Goal: Communication & Community: Participate in discussion

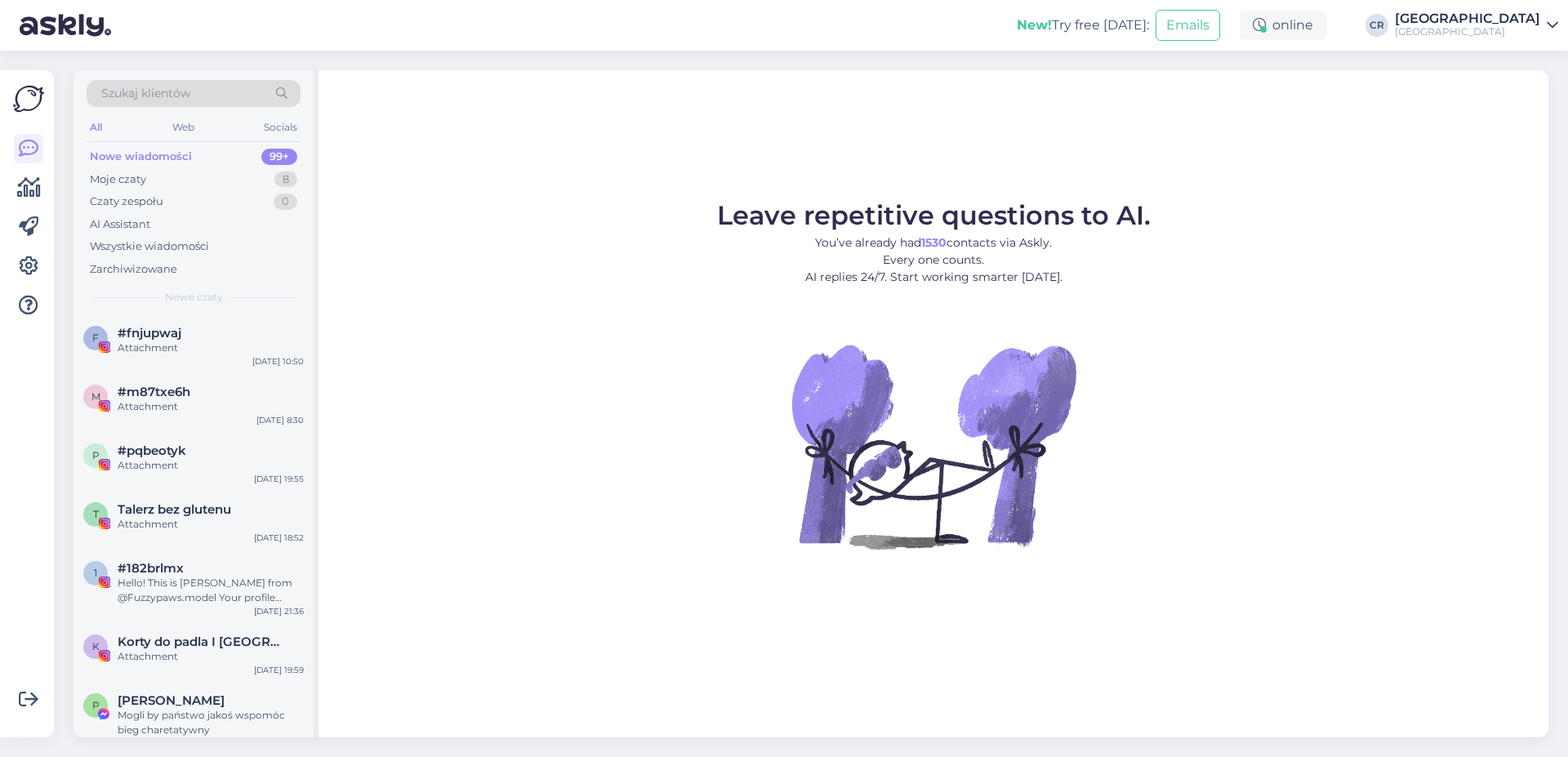
click at [158, 149] on div "Nowe wiadomości" at bounding box center [141, 156] width 102 height 16
click at [155, 180] on div "Moje czaty 8" at bounding box center [194, 179] width 214 height 23
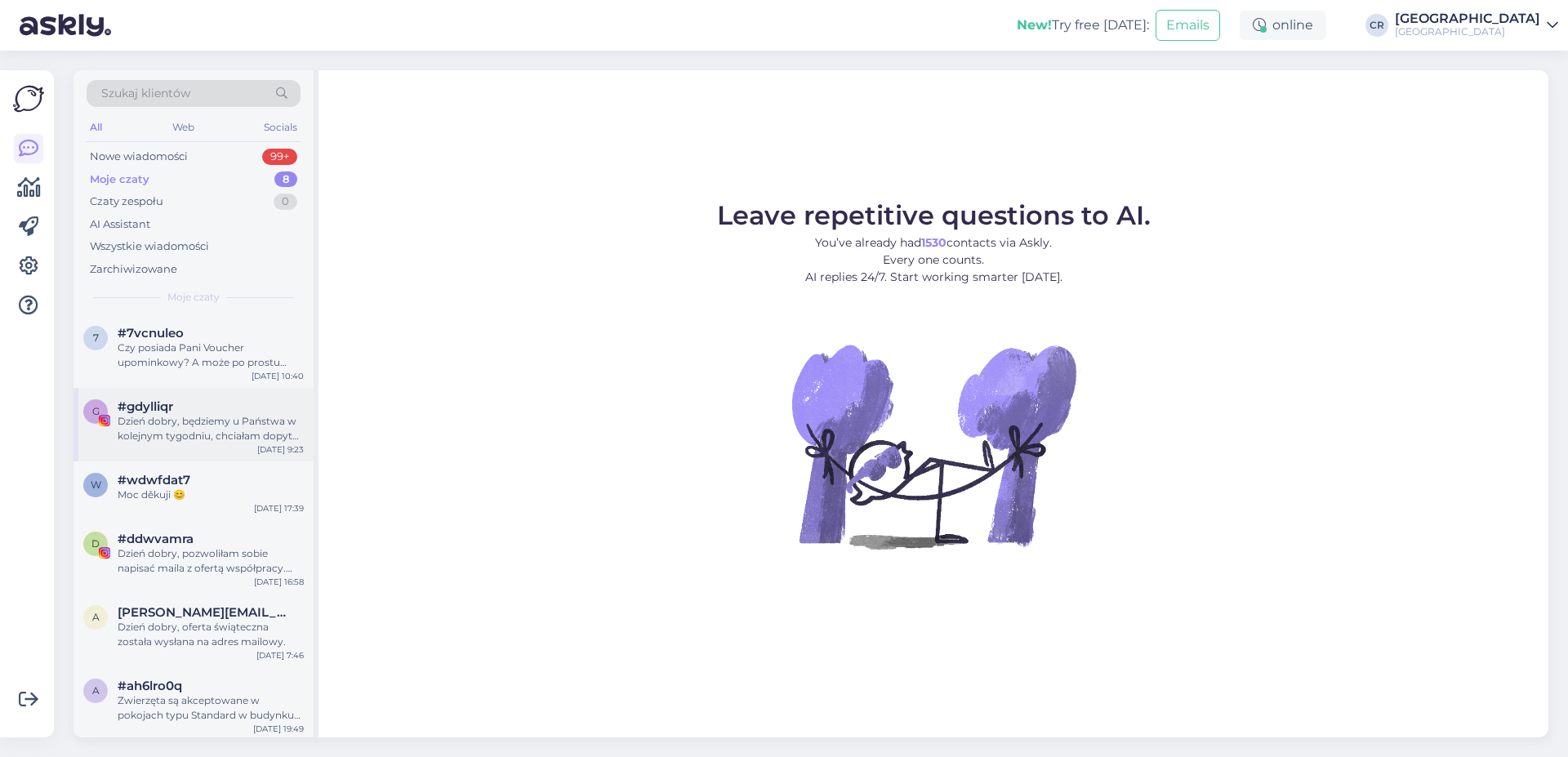
click at [225, 429] on div "Dzień dobry, będziemy u Państwa w kolejnym tygodniu, chciałam dopytać czy są mo…" at bounding box center [210, 429] width 186 height 29
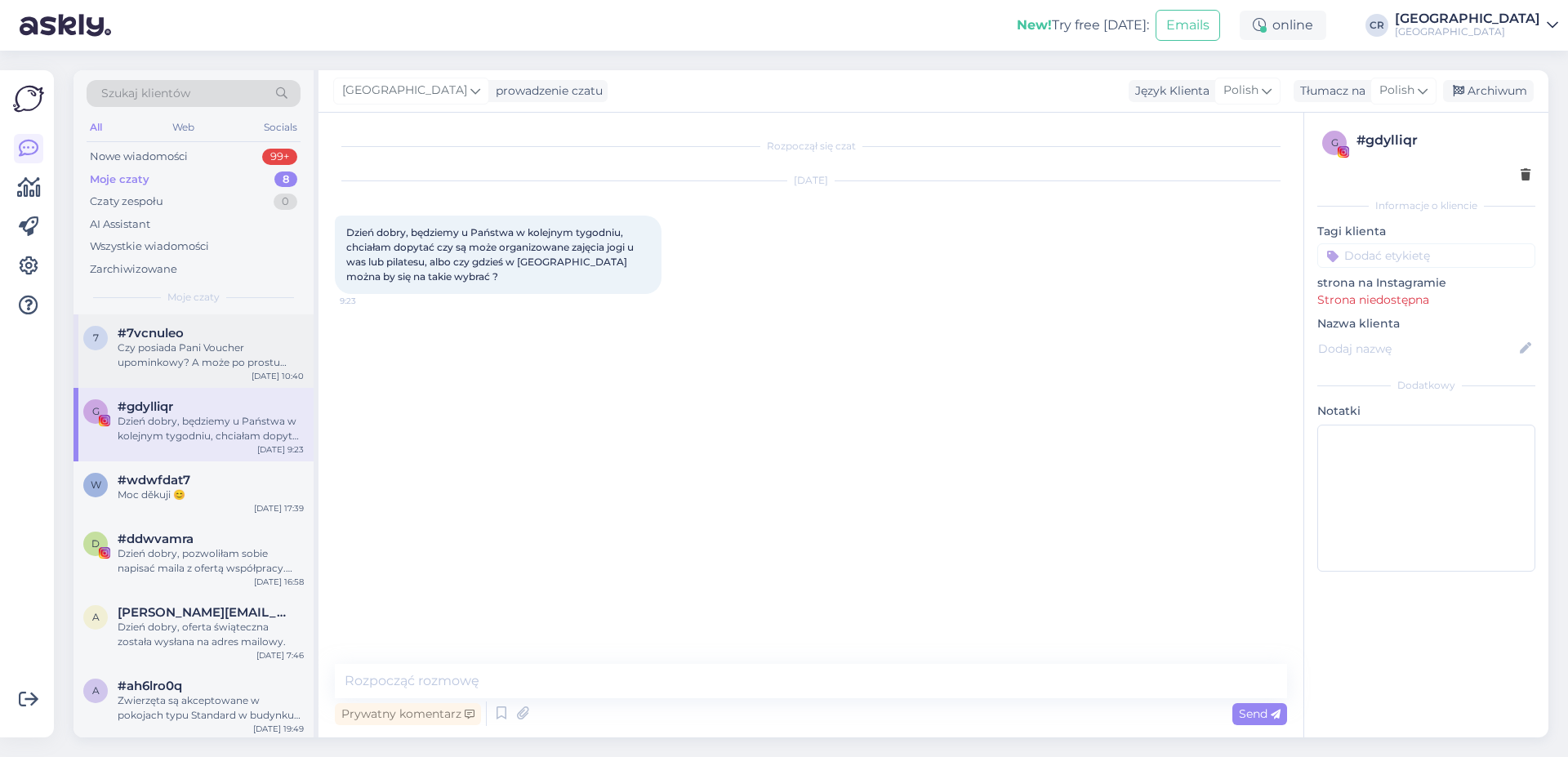
click at [230, 353] on div "Czy posiada Pani Voucher upominkowy? A może po prostu chce Pani dokonać rezerwa…" at bounding box center [210, 355] width 186 height 29
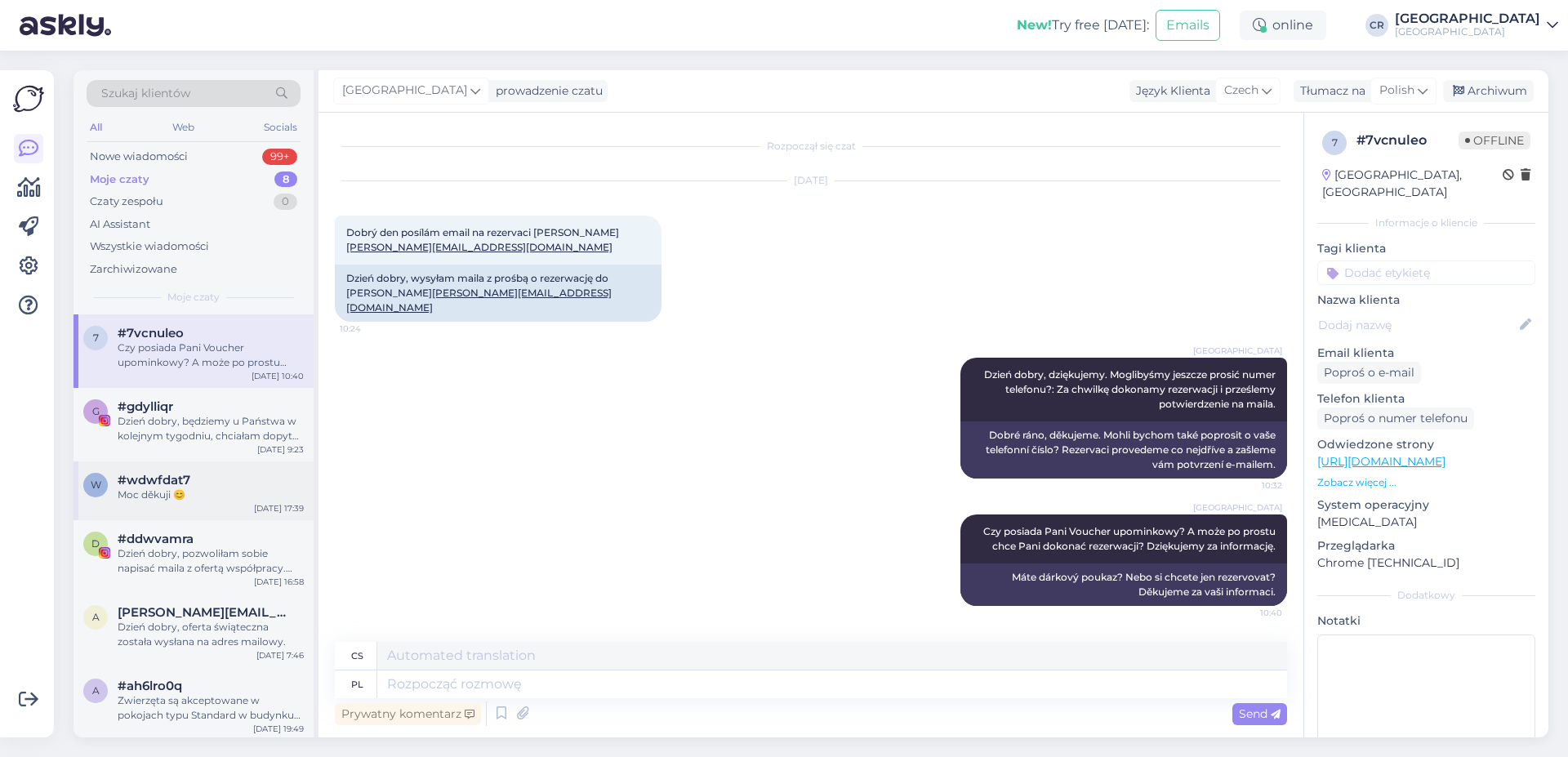
click at [204, 471] on div "w #wdwfdat7 Moc děkuji 😊 [DATE] 17:39" at bounding box center [194, 490] width 240 height 59
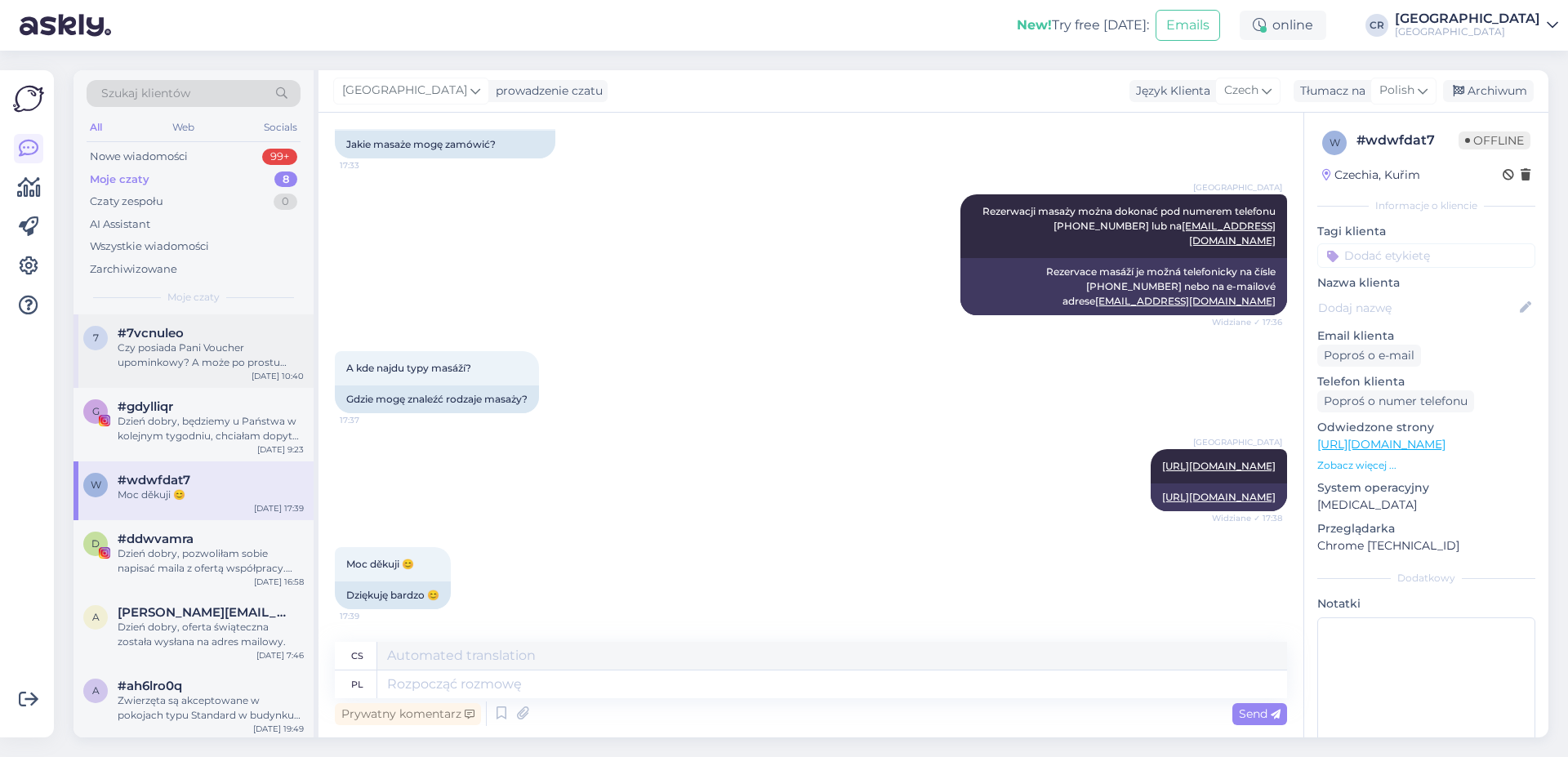
click at [240, 333] on div "#7vcnuleo" at bounding box center [210, 333] width 186 height 15
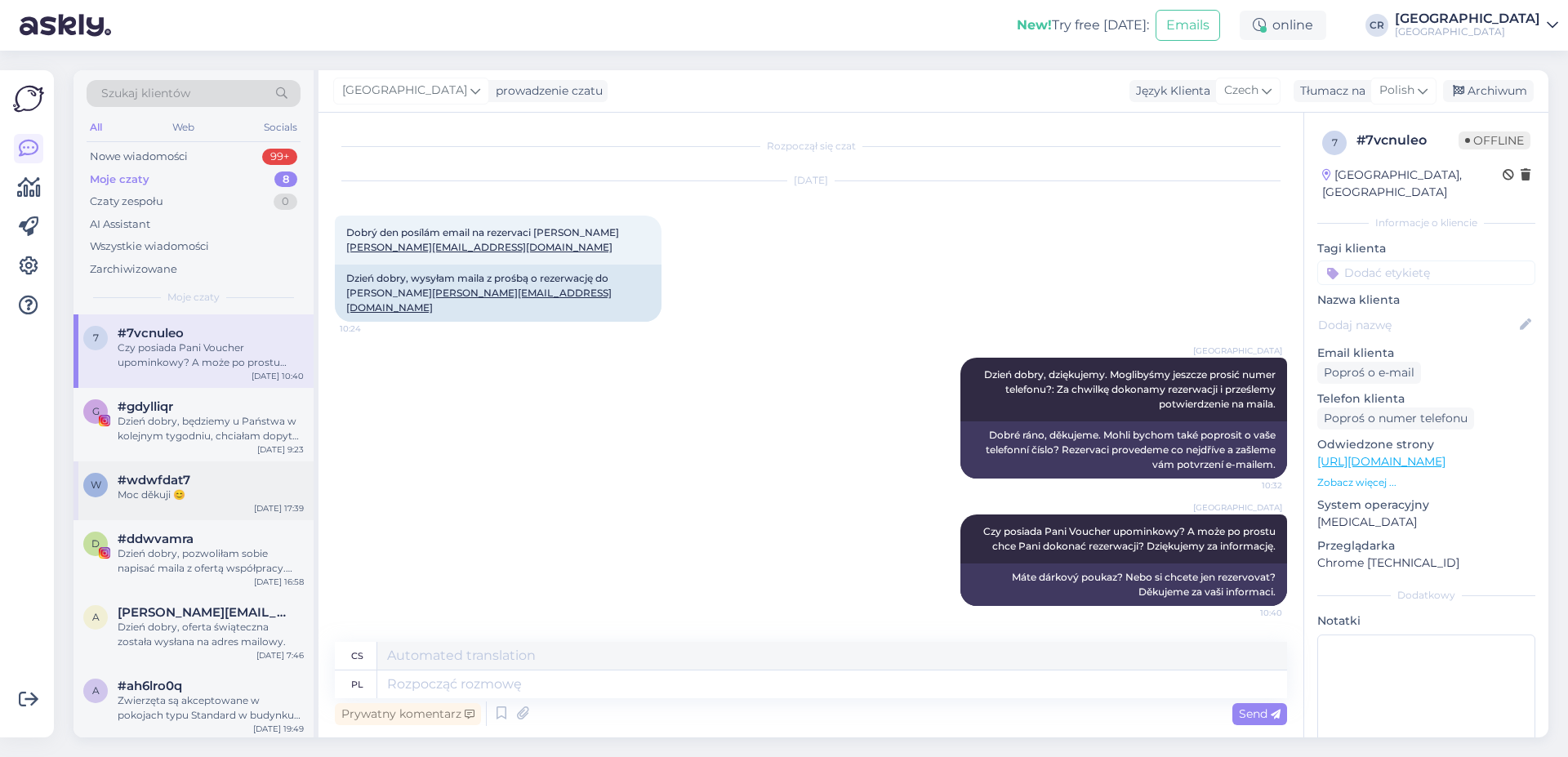
click at [197, 473] on div "#wdwfdat7" at bounding box center [210, 480] width 186 height 15
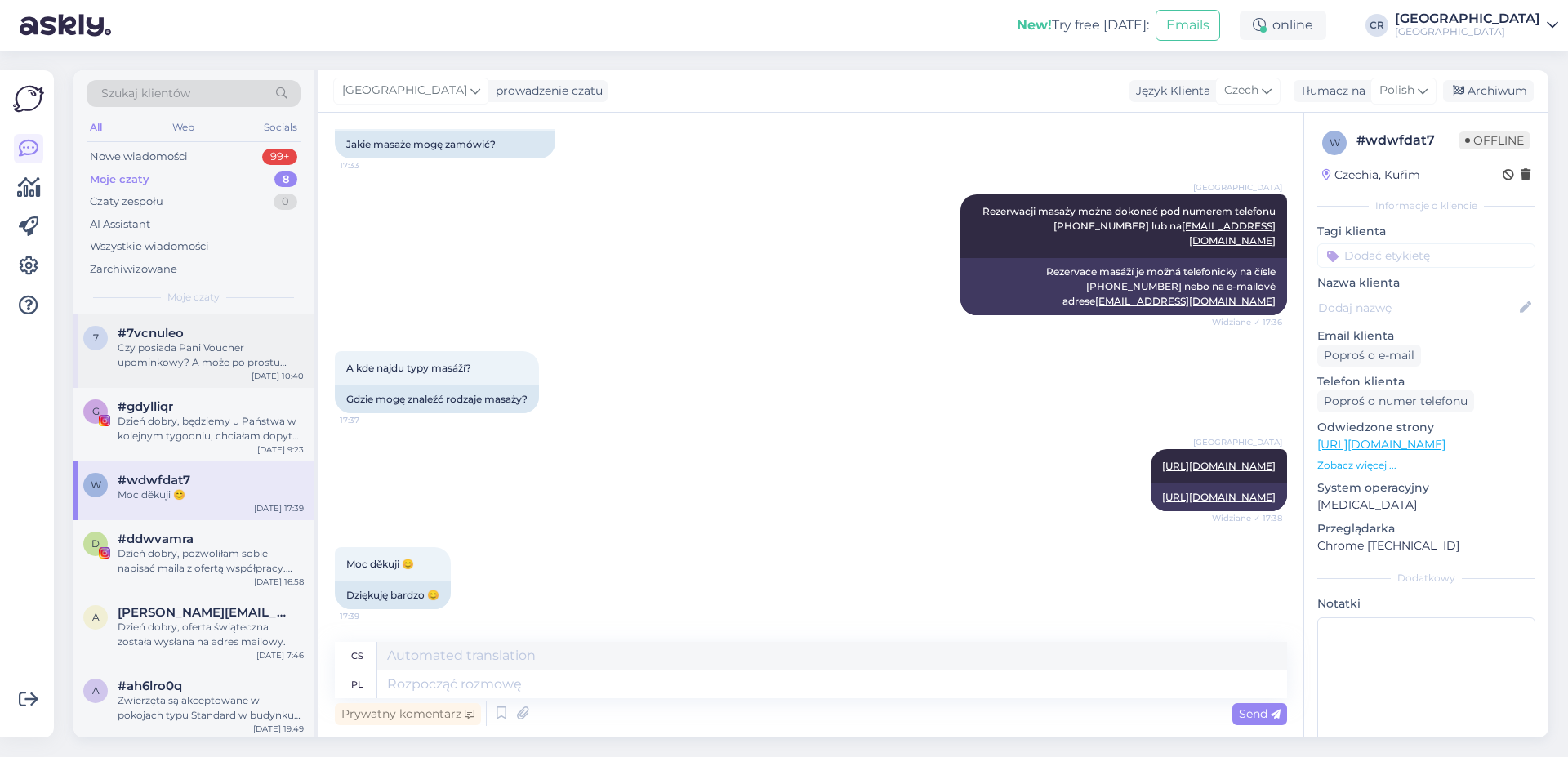
click at [206, 330] on div "#7vcnuleo" at bounding box center [210, 333] width 186 height 15
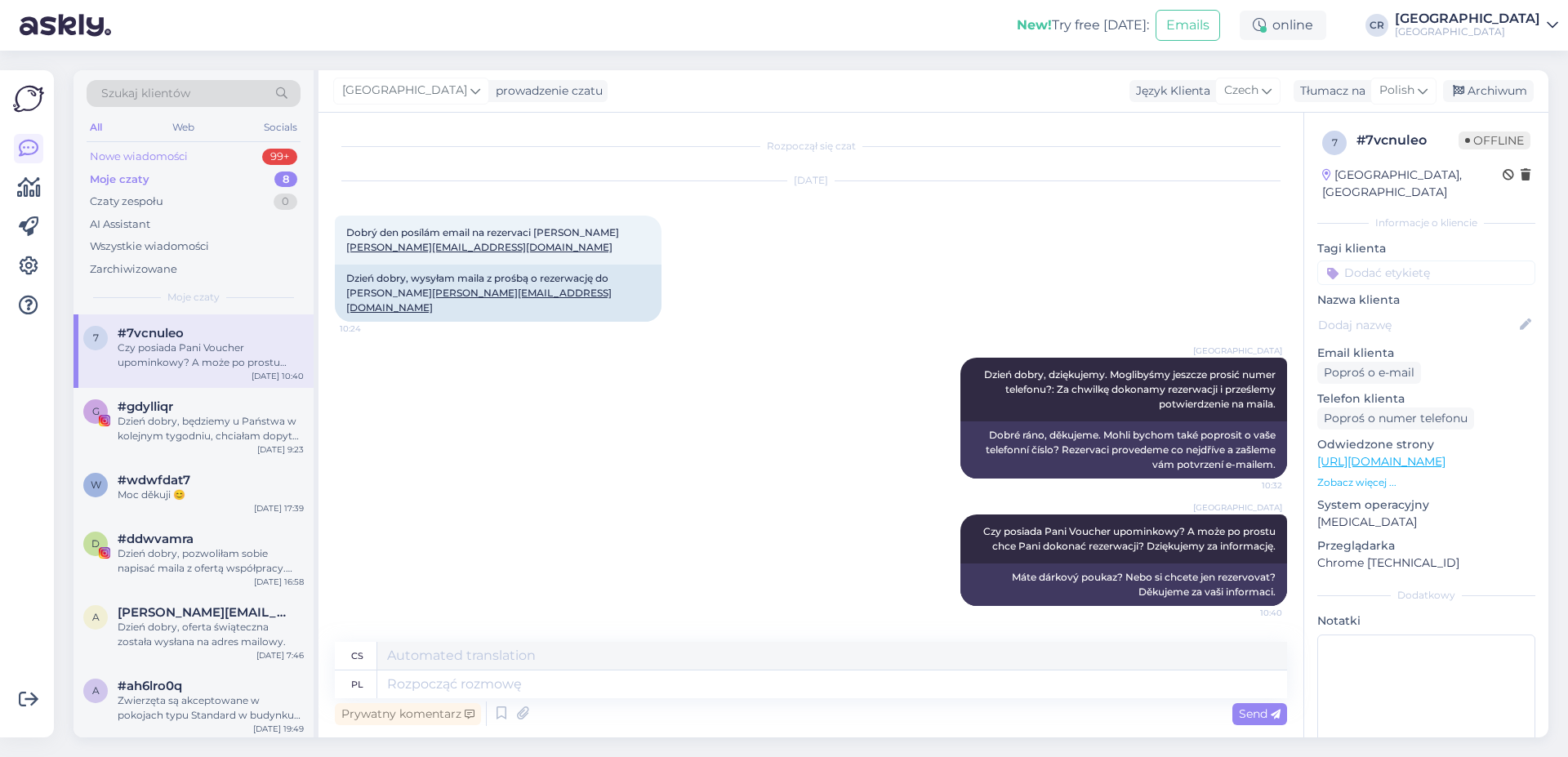
click at [201, 153] on div "Nowe wiadomości 99+" at bounding box center [194, 157] width 214 height 23
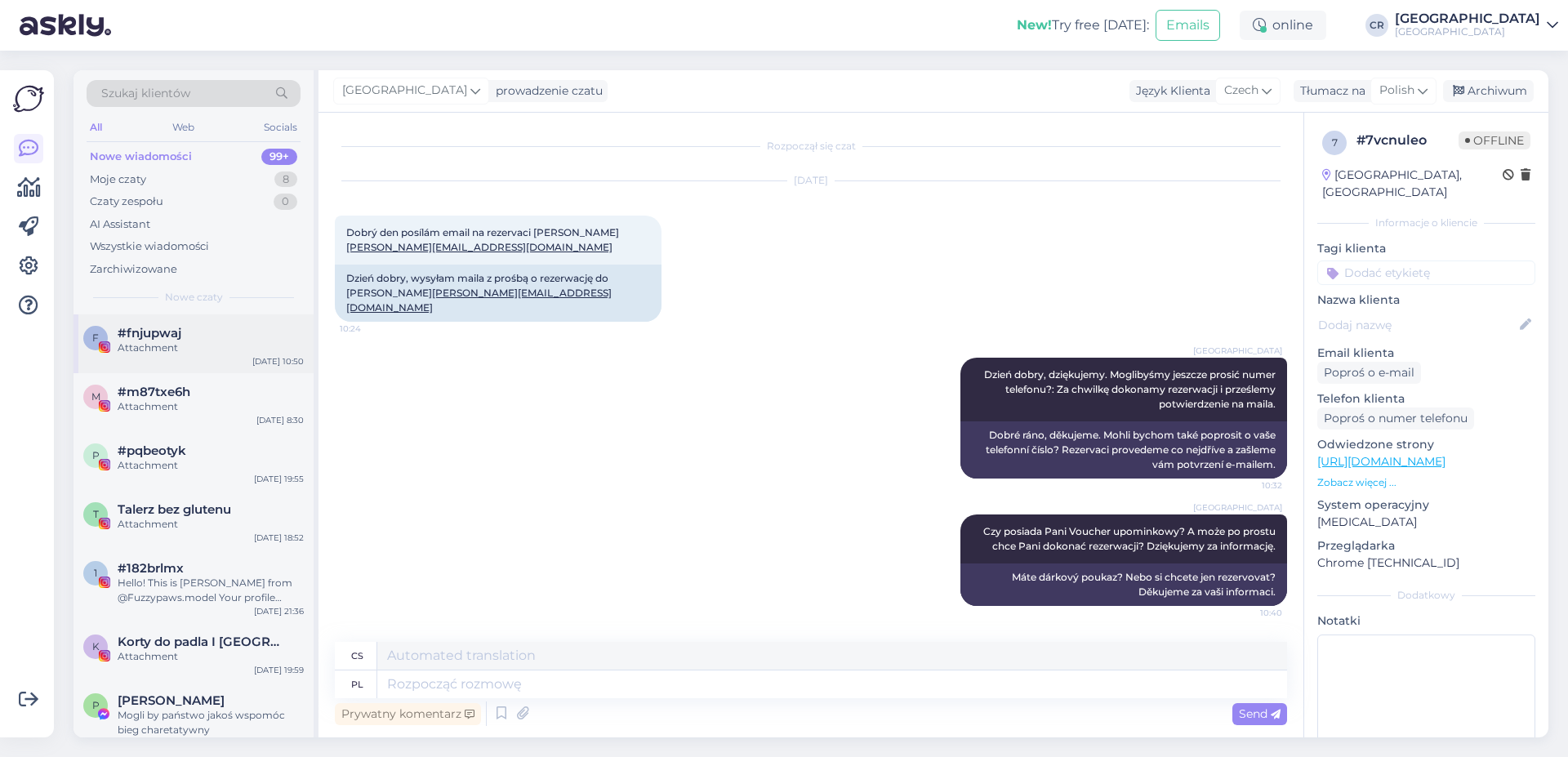
click at [173, 357] on div "f #fnjupwaj Attachment [DATE] 10:50" at bounding box center [194, 344] width 240 height 59
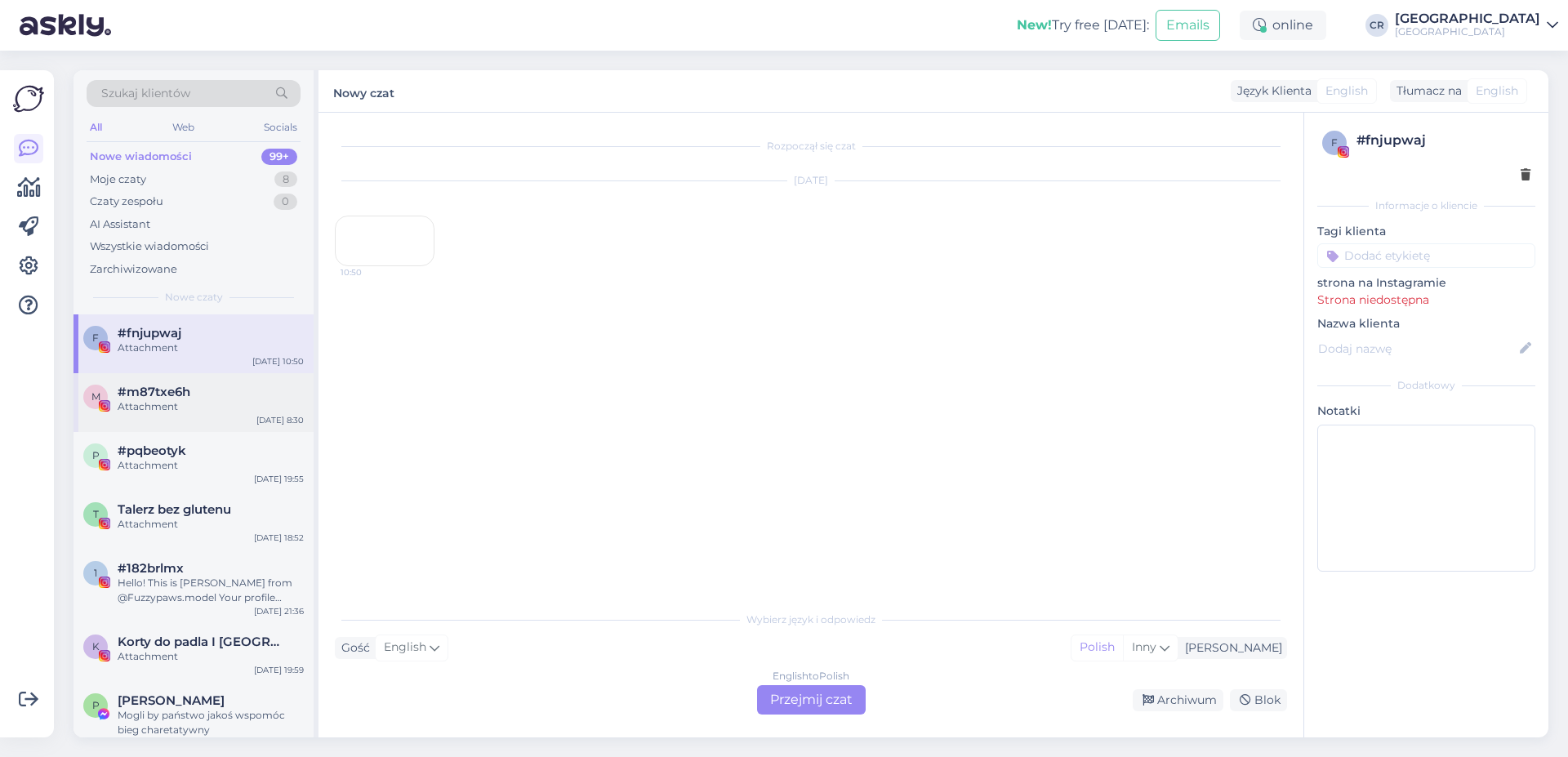
click at [168, 402] on div "Attachment" at bounding box center [210, 406] width 186 height 15
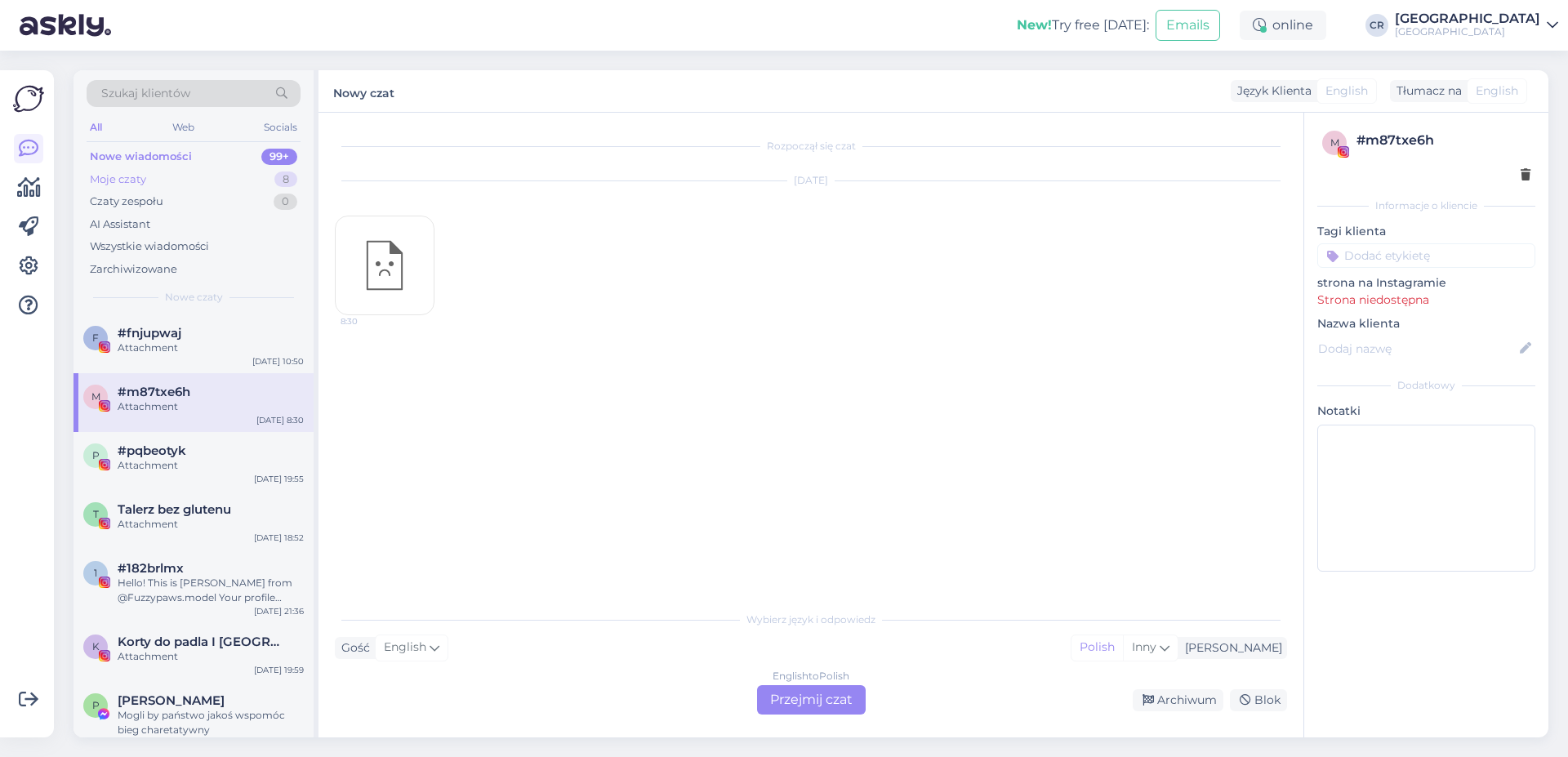
click at [186, 186] on div "Moje czaty 8" at bounding box center [194, 179] width 214 height 23
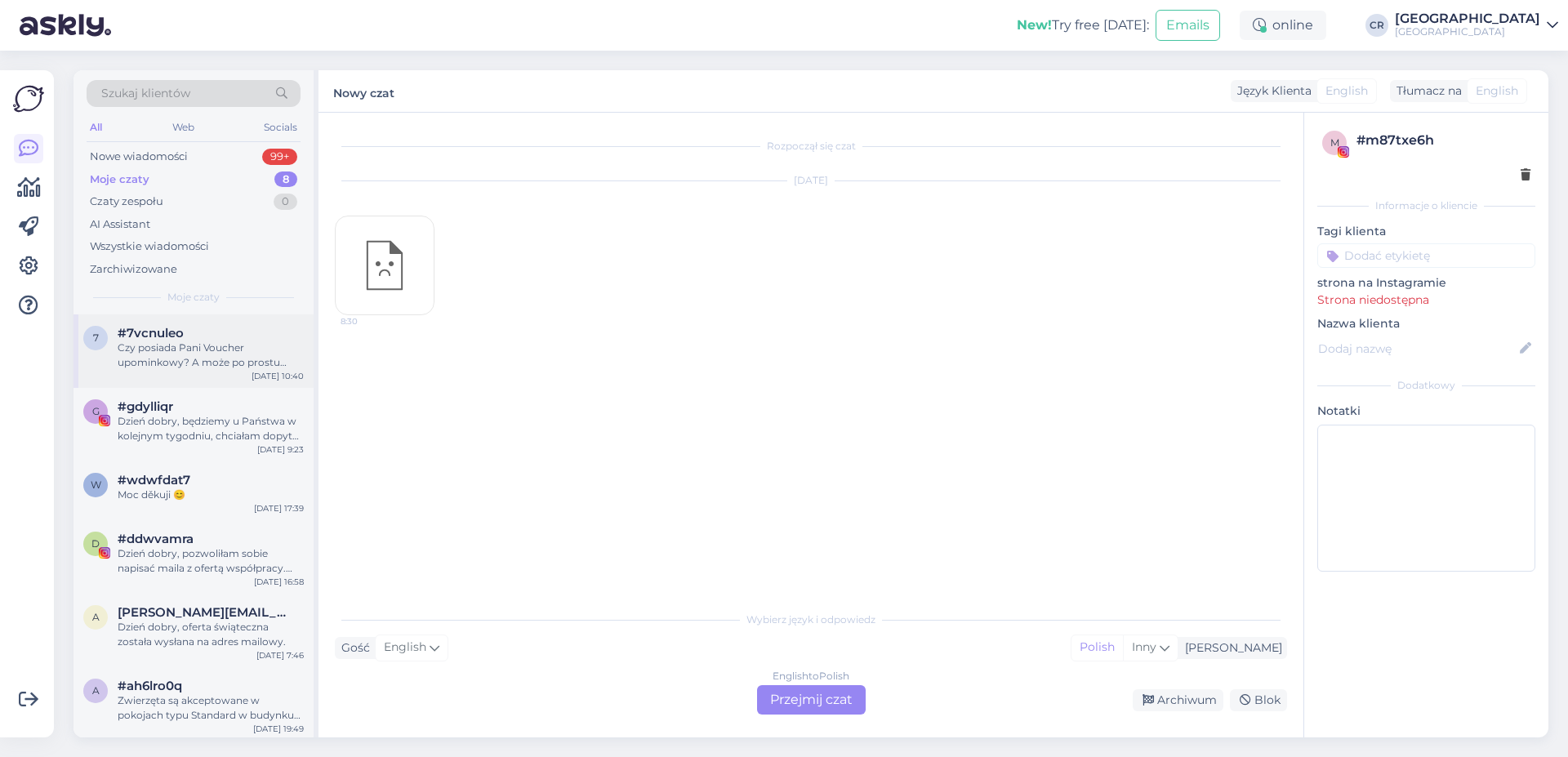
click at [165, 350] on div "Czy posiada Pani Voucher upominkowy? A może po prostu chce Pani dokonać rezerwa…" at bounding box center [210, 355] width 186 height 29
